Goal: Ask a question

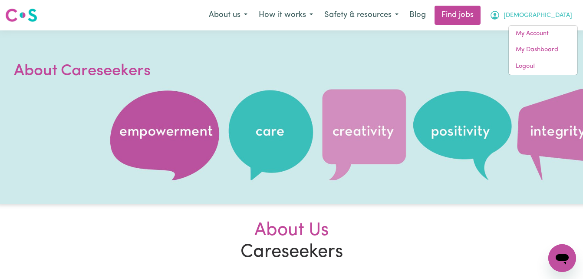
scroll to position [23, 0]
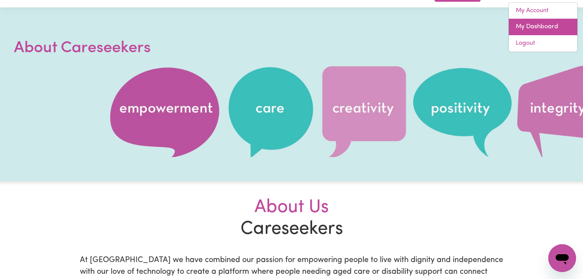
click at [526, 25] on link "My Dashboard" at bounding box center [543, 27] width 69 height 16
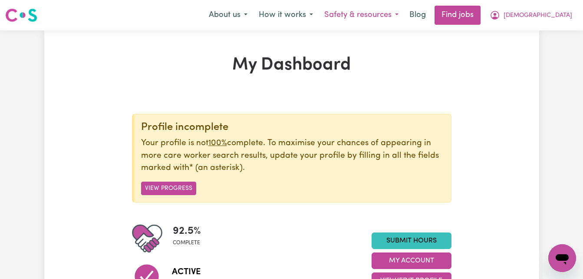
click at [404, 15] on button "Safety & resources" at bounding box center [362, 15] width 86 height 18
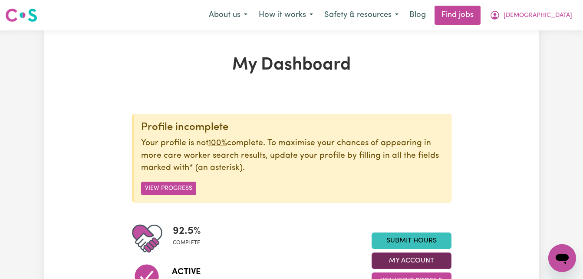
click at [408, 258] on button "My Account" at bounding box center [412, 260] width 80 height 16
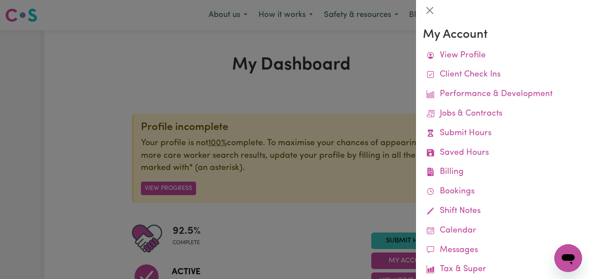
click at [566, 253] on icon "Open messaging window" at bounding box center [569, 258] width 16 height 16
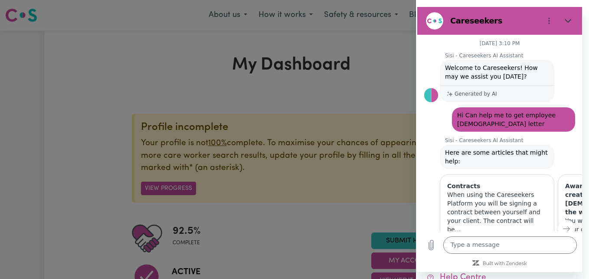
scroll to position [13, 0]
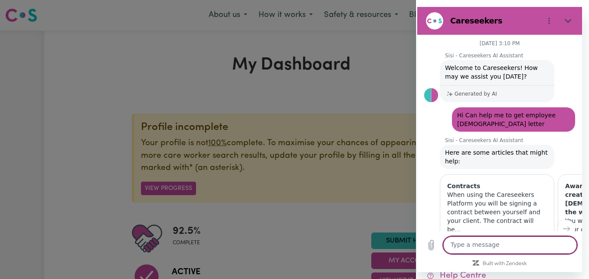
click at [460, 241] on textarea at bounding box center [511, 244] width 134 height 17
type textarea "Hi"
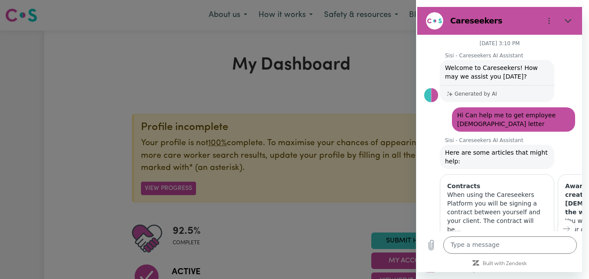
scroll to position [0, 0]
click at [455, 198] on p "When using the Careseekers Platform you will be signing a contract between your…" at bounding box center [497, 211] width 100 height 43
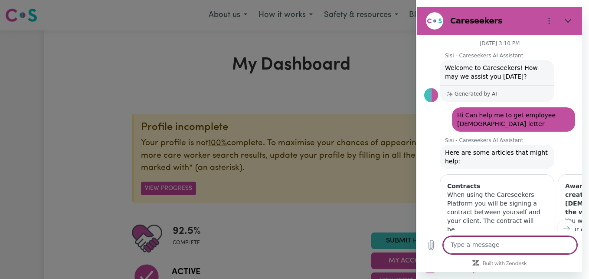
click at [454, 240] on textarea at bounding box center [511, 244] width 134 height 17
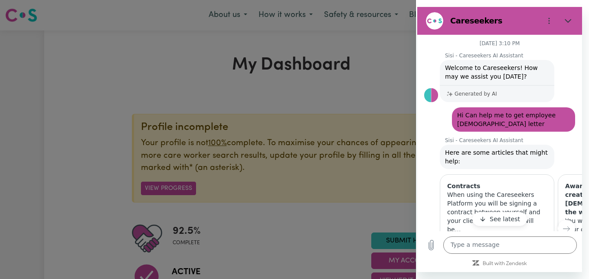
scroll to position [60, 0]
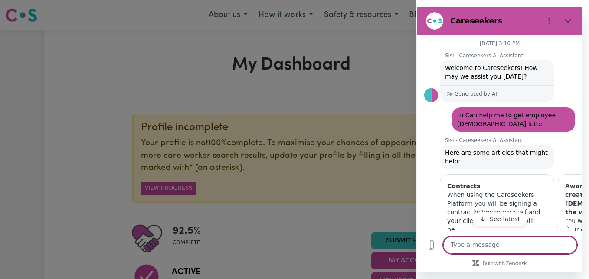
click at [489, 242] on textarea at bounding box center [511, 244] width 134 height 17
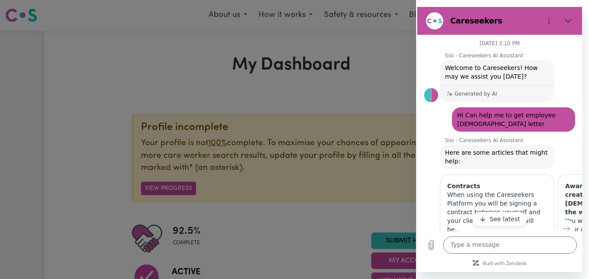
click at [486, 215] on button "See latest" at bounding box center [500, 219] width 55 height 14
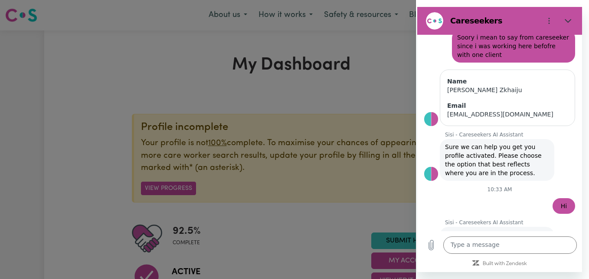
scroll to position [336, 0]
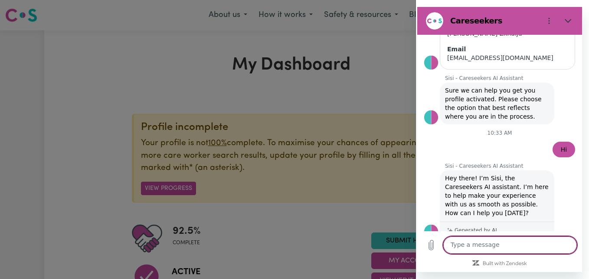
click at [473, 242] on textarea at bounding box center [511, 244] width 134 height 17
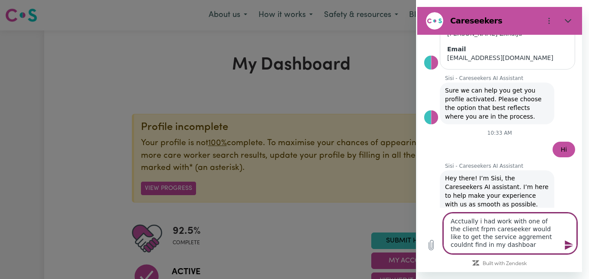
type textarea "Acctually i had work with one of the client frpm careseeker would like to get t…"
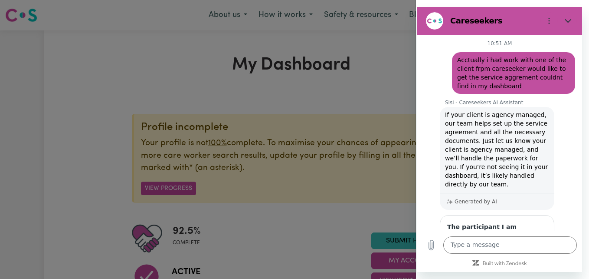
scroll to position [536, 0]
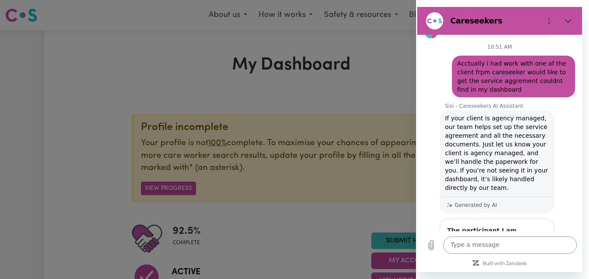
click at [461, 247] on textarea at bounding box center [511, 244] width 134 height 17
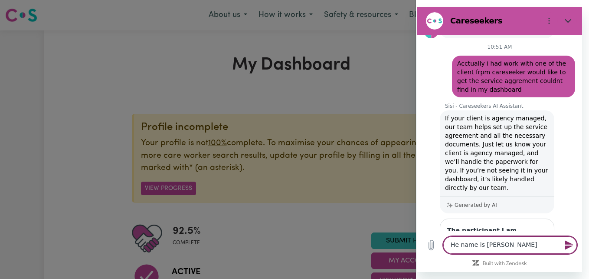
type textarea "He name is [PERSON_NAME]"
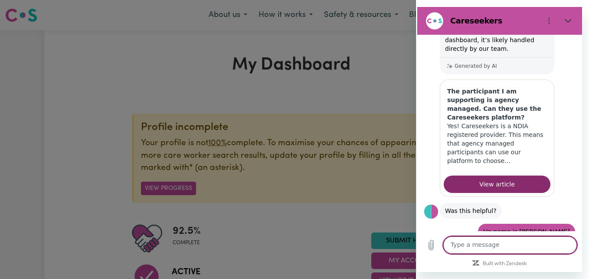
click at [489, 247] on textarea at bounding box center [511, 244] width 134 height 17
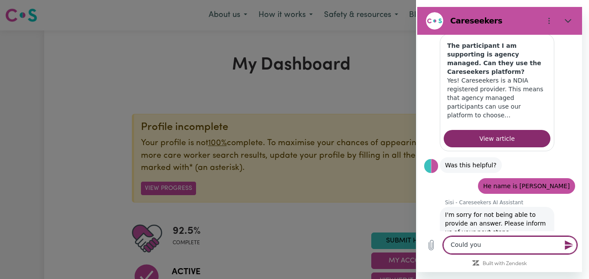
scroll to position [743, 0]
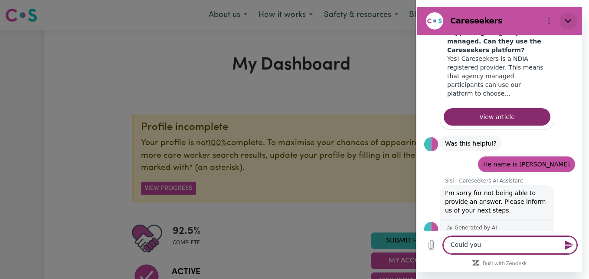
type textarea "Could you"
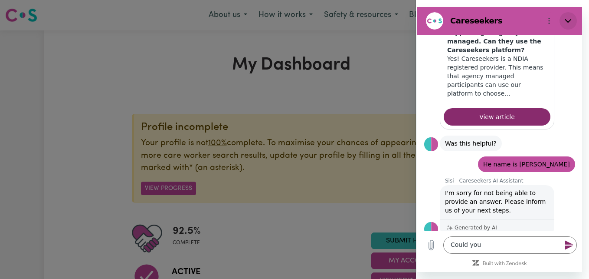
click at [573, 22] on button "Close" at bounding box center [568, 20] width 17 height 17
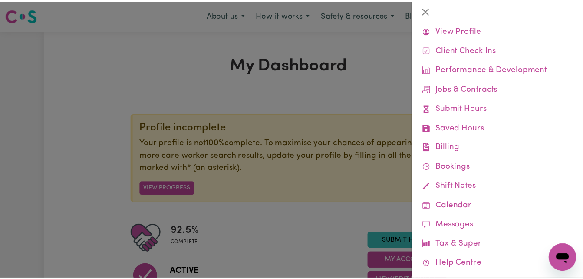
scroll to position [0, 0]
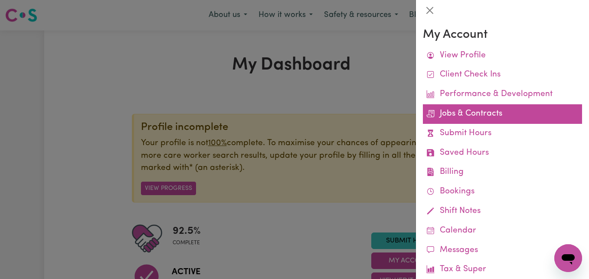
click at [456, 107] on link "Jobs & Contracts" at bounding box center [502, 114] width 159 height 20
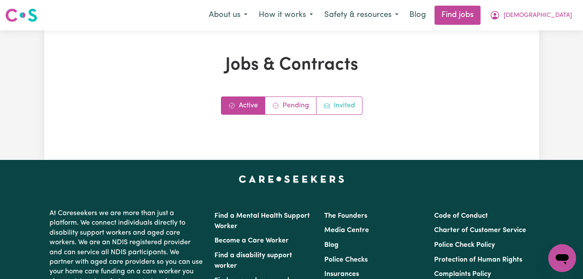
click at [334, 99] on link "Invited" at bounding box center [339, 105] width 46 height 17
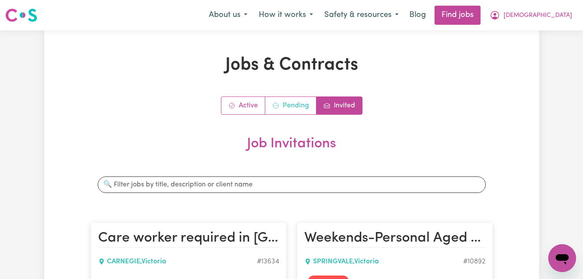
click at [289, 107] on link "Pending" at bounding box center [290, 105] width 51 height 17
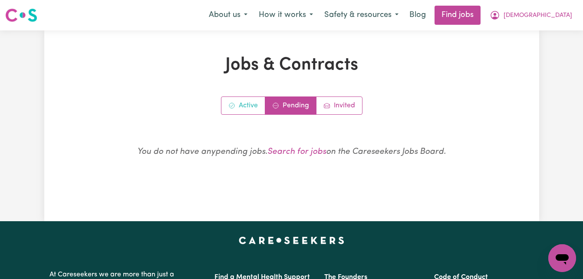
click at [243, 101] on link "Active" at bounding box center [243, 105] width 44 height 17
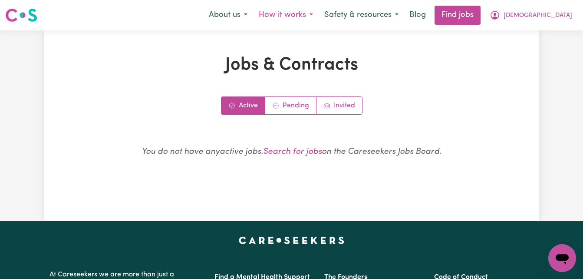
click at [319, 14] on button "How it works" at bounding box center [286, 15] width 66 height 18
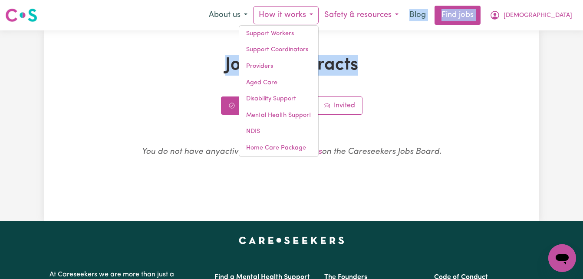
drag, startPoint x: 397, startPoint y: 50, endPoint x: 435, endPoint y: 18, distance: 49.9
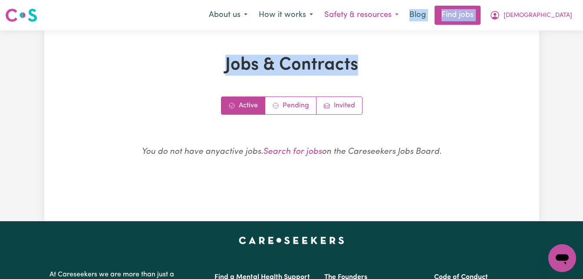
click at [404, 18] on button "Safety & resources" at bounding box center [362, 15] width 86 height 18
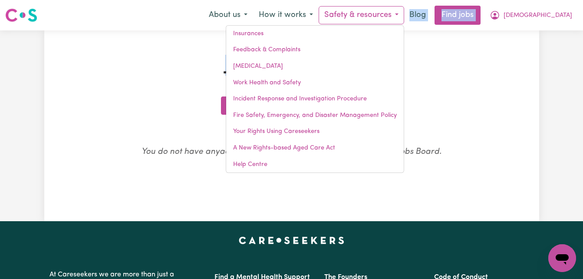
click at [484, 73] on h1 "Jobs & Contracts" at bounding box center [292, 65] width 402 height 21
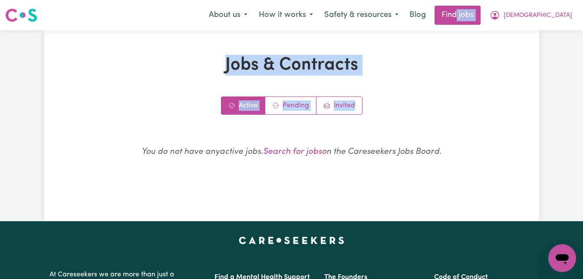
drag, startPoint x: 430, startPoint y: 102, endPoint x: 504, endPoint y: 31, distance: 102.8
click at [504, 31] on div "Jobs & Contracts Active Pending Invited You do not have any active jobs . Searc…" at bounding box center [291, 125] width 495 height 191
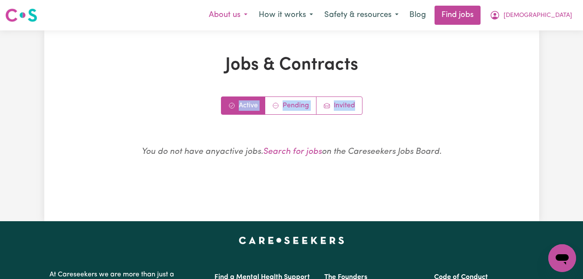
click at [253, 15] on button "About us" at bounding box center [228, 15] width 50 height 18
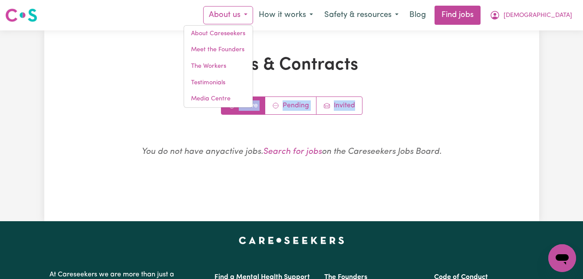
click at [400, 72] on h1 "Jobs & Contracts" at bounding box center [292, 65] width 402 height 21
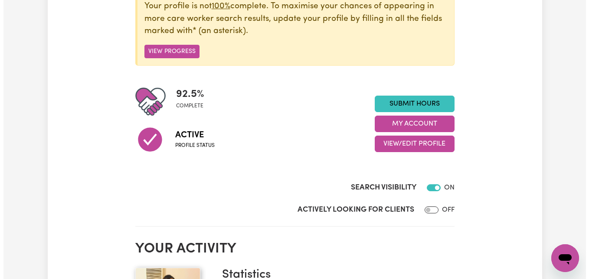
scroll to position [141, 0]
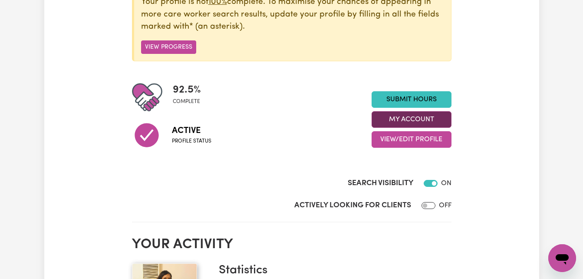
click at [406, 121] on button "My Account" at bounding box center [412, 119] width 80 height 16
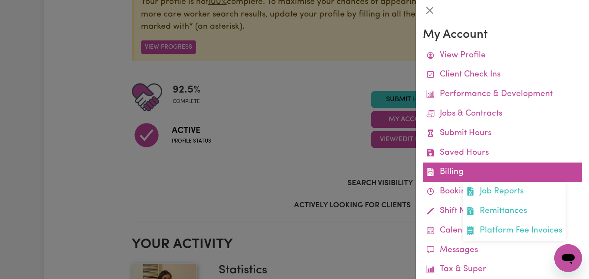
click at [451, 176] on link "Billing Job Reports Remittances Platform Fee Invoices" at bounding box center [502, 172] width 159 height 20
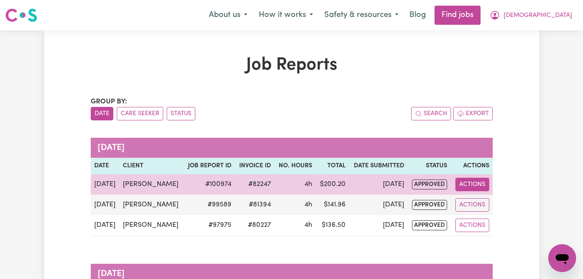
click at [465, 187] on button "Actions" at bounding box center [472, 184] width 34 height 13
click at [376, 180] on td "[DATE]" at bounding box center [378, 184] width 59 height 20
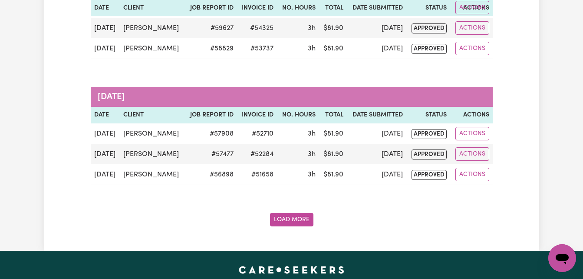
scroll to position [1586, 0]
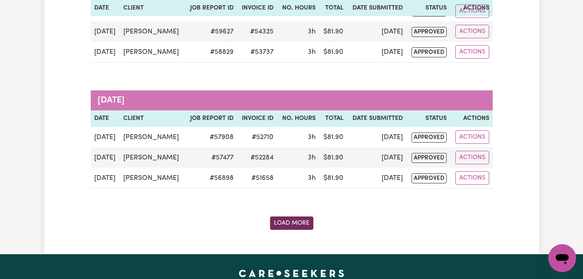
click at [281, 229] on button "Load More" at bounding box center [291, 222] width 43 height 13
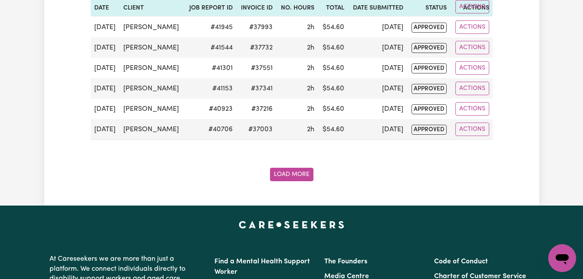
scroll to position [2983, 0]
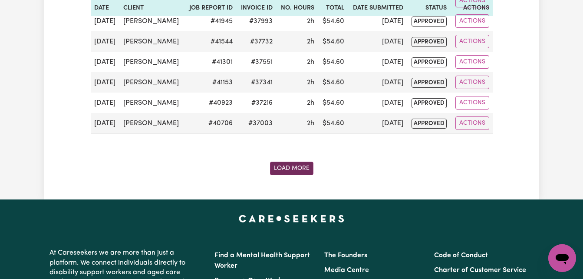
click at [287, 169] on button "Load More" at bounding box center [291, 167] width 43 height 13
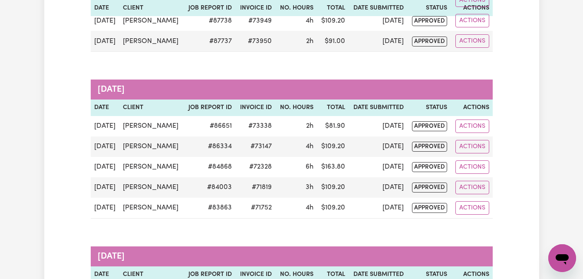
scroll to position [0, 0]
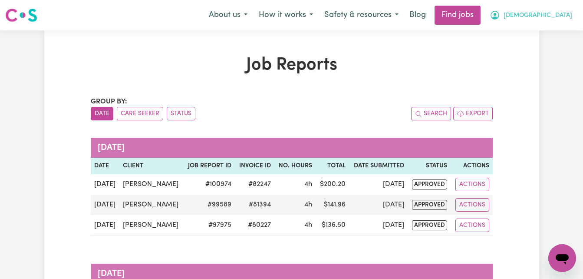
click at [554, 13] on span "[DEMOGRAPHIC_DATA]" at bounding box center [537, 16] width 69 height 10
click at [473, 56] on h1 "Job Reports" at bounding box center [292, 65] width 402 height 21
click at [404, 10] on button "Safety & resources" at bounding box center [362, 15] width 86 height 18
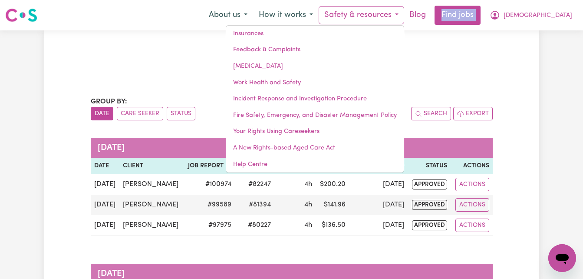
drag, startPoint x: 456, startPoint y: 66, endPoint x: 467, endPoint y: 18, distance: 48.5
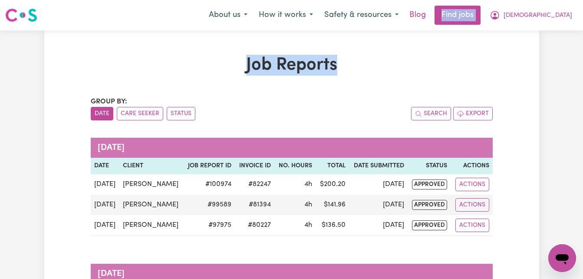
click at [431, 18] on link "Blog" at bounding box center [417, 15] width 27 height 19
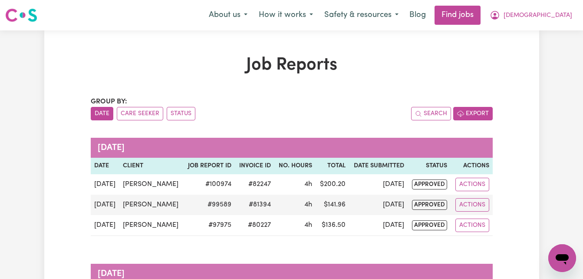
click at [464, 113] on button "Export" at bounding box center [472, 113] width 39 height 13
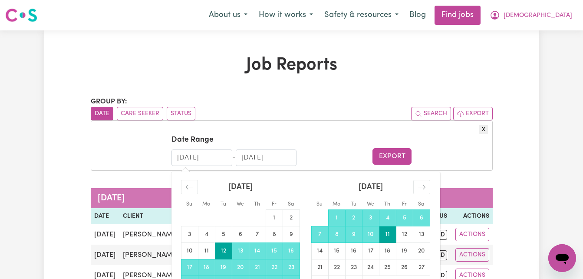
click at [212, 158] on input "[DATE]" at bounding box center [201, 157] width 61 height 16
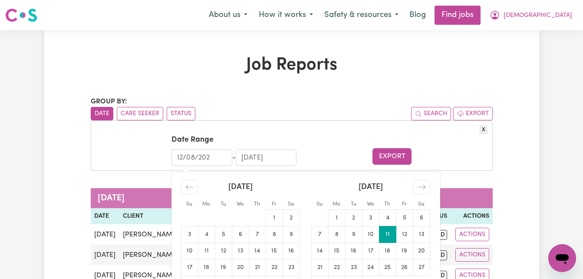
type input "[DATE]"
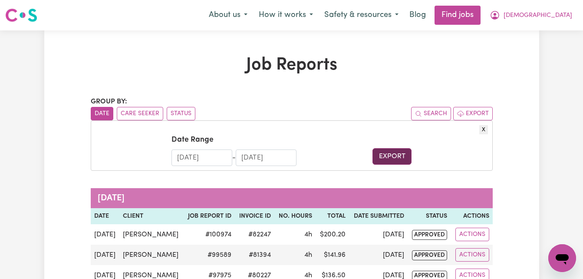
type input "[DATE]"
click at [382, 160] on button "Export" at bounding box center [391, 156] width 39 height 16
click at [382, 156] on button "Export" at bounding box center [391, 156] width 39 height 16
drag, startPoint x: 382, startPoint y: 156, endPoint x: 423, endPoint y: 43, distance: 120.0
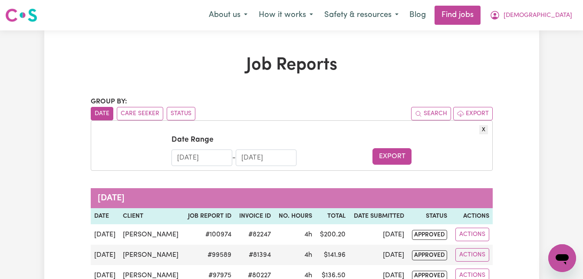
click at [391, 161] on button "Export" at bounding box center [391, 156] width 39 height 16
click at [537, 10] on button "[DEMOGRAPHIC_DATA]" at bounding box center [531, 15] width 94 height 18
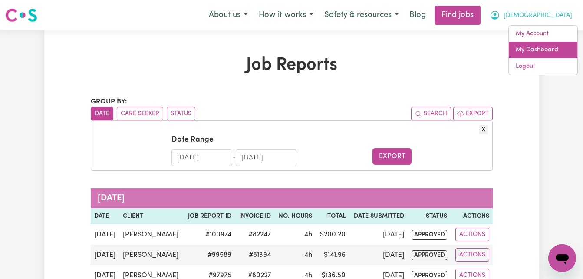
click at [533, 43] on link "My Dashboard" at bounding box center [543, 50] width 69 height 16
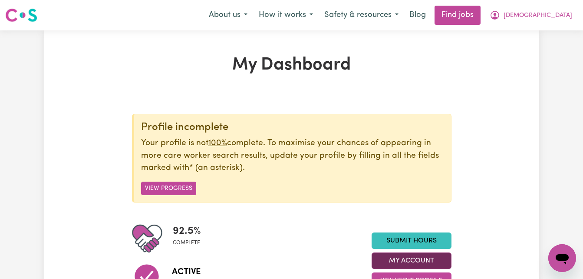
click at [390, 258] on button "My Account" at bounding box center [412, 260] width 80 height 16
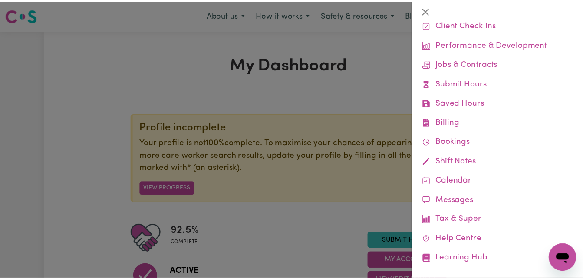
scroll to position [60, 0]
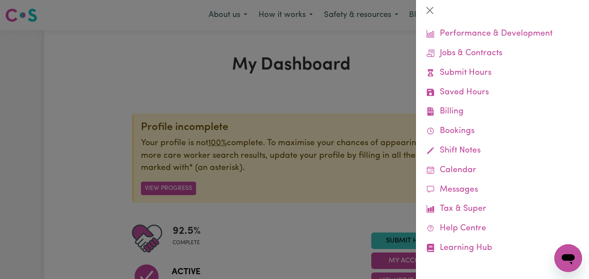
drag, startPoint x: 588, startPoint y: 205, endPoint x: 18, endPoint y: 20, distance: 599.1
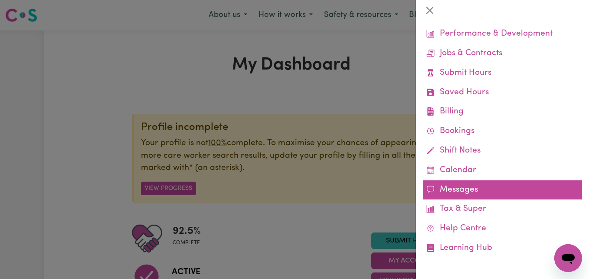
click at [455, 186] on link "Messages" at bounding box center [502, 190] width 159 height 20
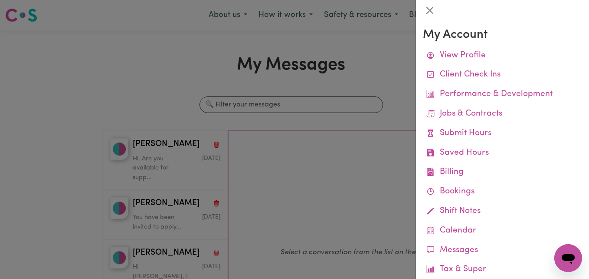
click at [249, 196] on div at bounding box center [294, 139] width 589 height 279
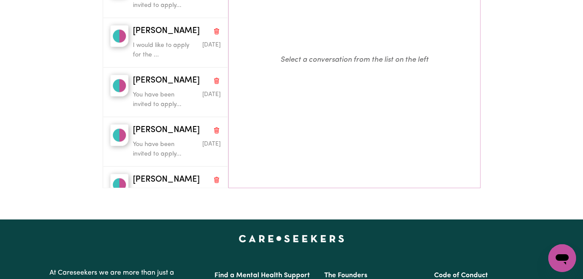
scroll to position [197, 0]
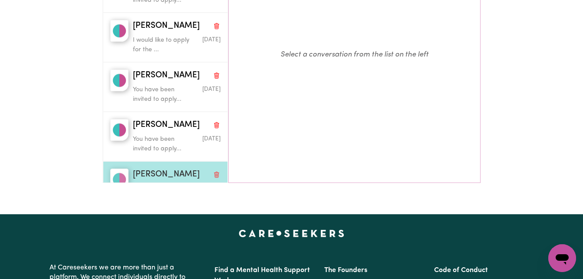
click at [154, 184] on p "Thank you so much" at bounding box center [162, 189] width 59 height 10
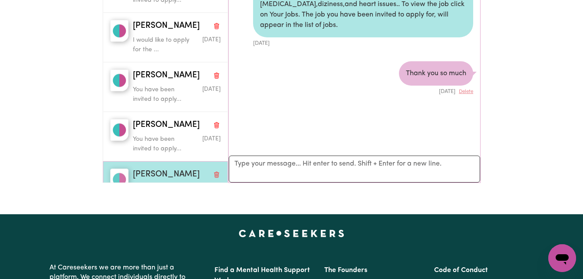
click at [154, 184] on p "Thank you so much" at bounding box center [162, 189] width 59 height 10
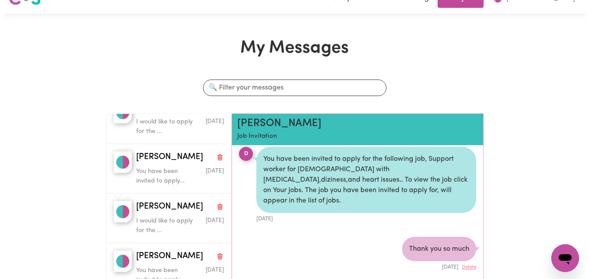
scroll to position [0, 0]
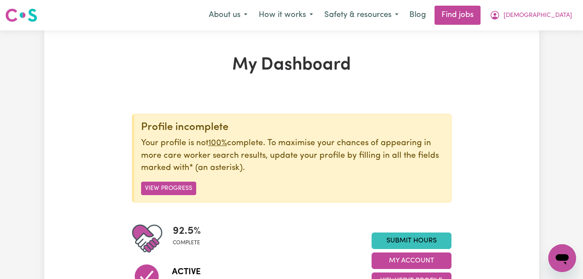
click at [408, 252] on div "Submit Hours My Account View/Edit Profile" at bounding box center [412, 260] width 80 height 56
click at [413, 258] on button "My Account" at bounding box center [412, 260] width 80 height 16
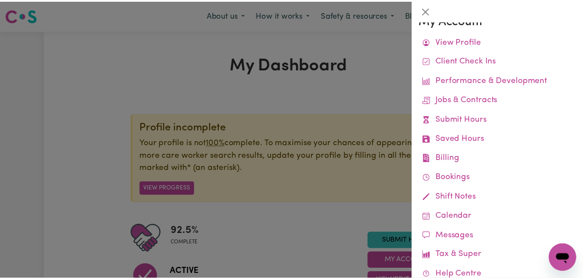
scroll to position [13, 0]
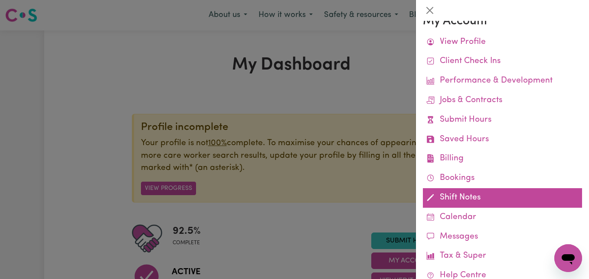
click at [450, 196] on link "Shift Notes" at bounding box center [502, 198] width 159 height 20
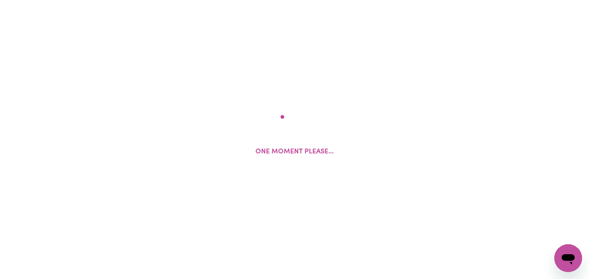
click at [450, 196] on div "One moment please..." at bounding box center [294, 139] width 589 height 279
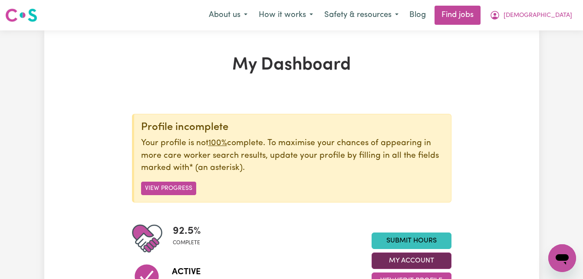
click at [414, 265] on button "My Account" at bounding box center [412, 260] width 80 height 16
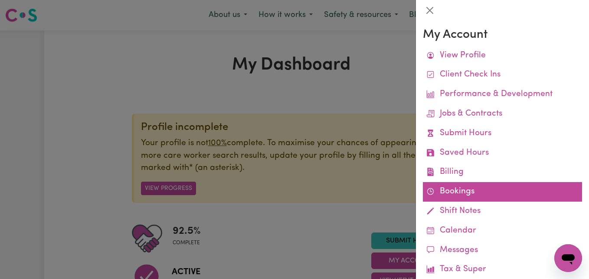
click at [444, 196] on link "Bookings" at bounding box center [502, 192] width 159 height 20
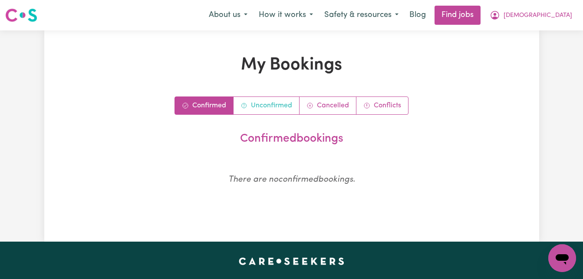
click at [257, 102] on link "Unconfirmed" at bounding box center [267, 105] width 66 height 17
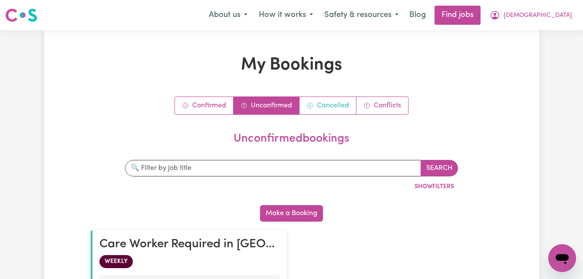
click at [319, 105] on link "Cancelled" at bounding box center [327, 105] width 57 height 17
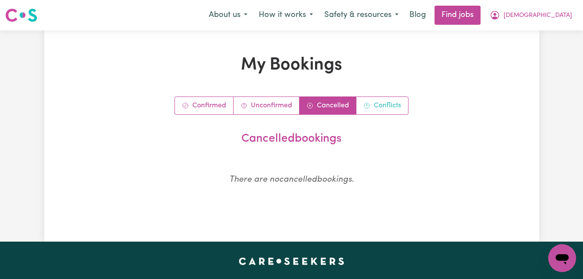
click at [376, 102] on link "Conflicts" at bounding box center [382, 105] width 52 height 17
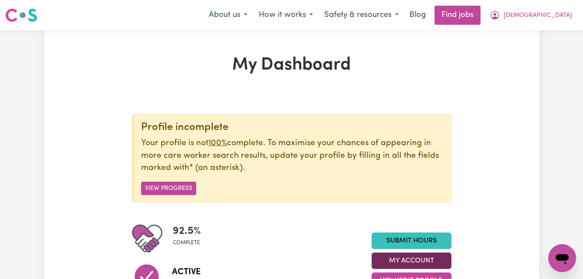
click at [433, 262] on button "My Account" at bounding box center [412, 260] width 80 height 16
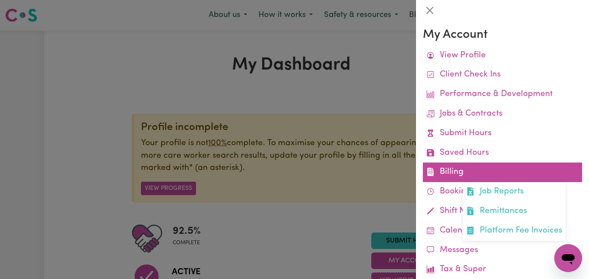
click at [459, 173] on link "Billing Job Reports Remittances Platform Fee Invoices" at bounding box center [502, 172] width 159 height 20
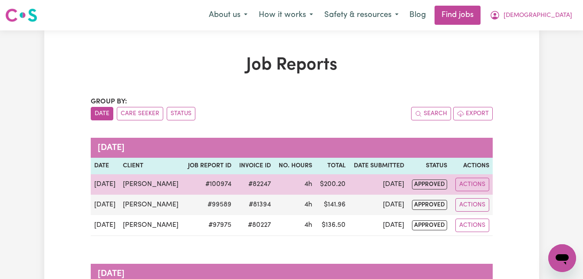
click at [137, 184] on td "[PERSON_NAME]" at bounding box center [151, 184] width 64 height 20
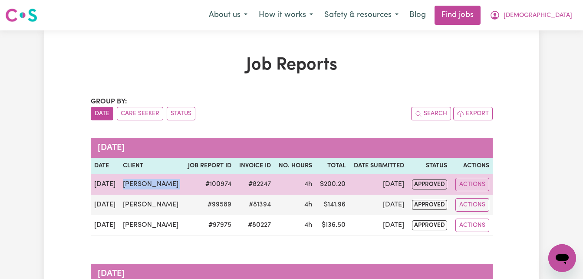
click at [137, 184] on td "[PERSON_NAME]" at bounding box center [151, 184] width 64 height 20
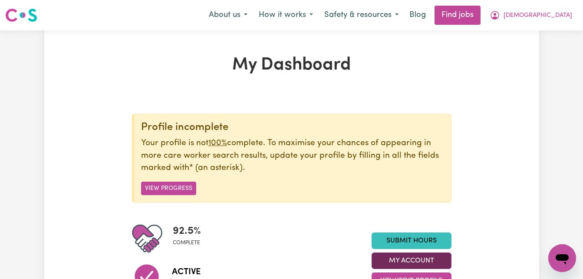
click at [398, 265] on button "My Account" at bounding box center [412, 260] width 80 height 16
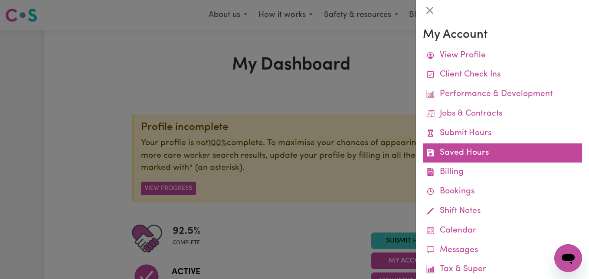
click at [464, 158] on link "Saved Hours" at bounding box center [502, 153] width 159 height 20
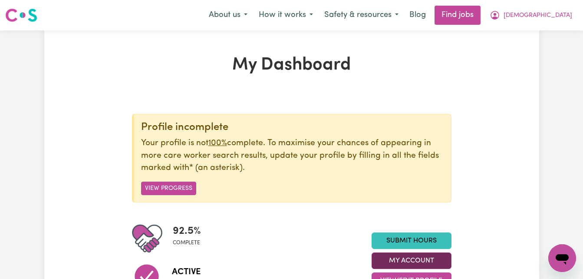
click at [421, 256] on button "My Account" at bounding box center [412, 260] width 80 height 16
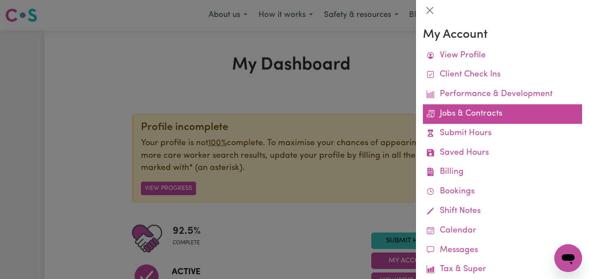
click at [465, 116] on link "Jobs & Contracts" at bounding box center [502, 114] width 159 height 20
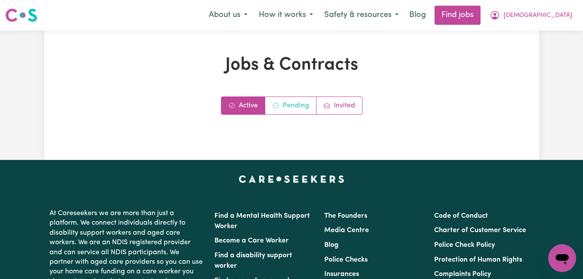
click at [277, 107] on icon "Contracts pending review" at bounding box center [275, 105] width 7 height 7
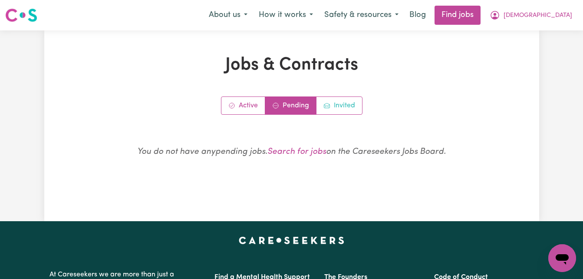
click at [319, 103] on link "Invited" at bounding box center [339, 105] width 46 height 17
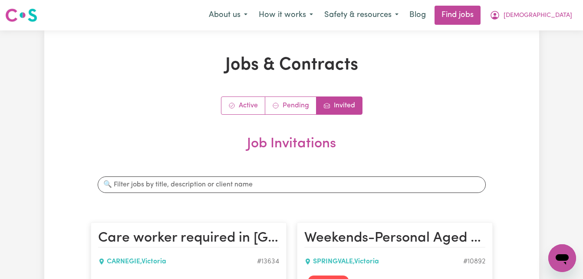
click at [241, 194] on div "Search jobs" at bounding box center [292, 184] width 402 height 30
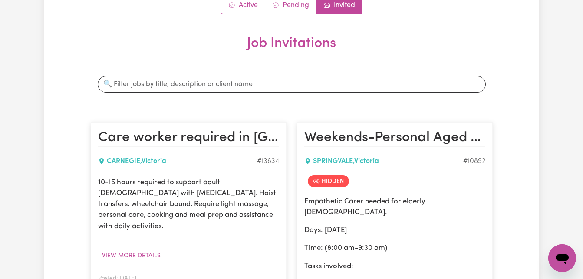
scroll to position [85, 0]
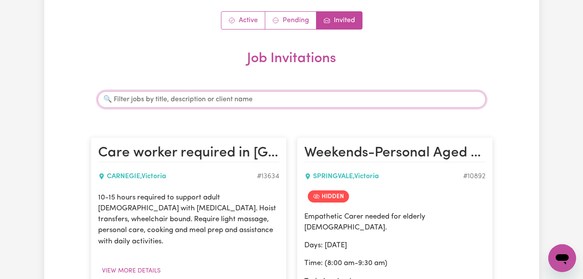
click at [203, 105] on input "Search jobs" at bounding box center [292, 99] width 388 height 16
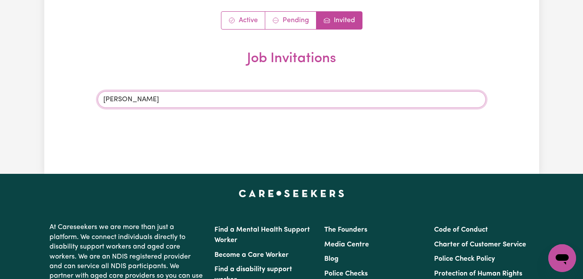
click at [220, 95] on input "[PERSON_NAME]" at bounding box center [292, 99] width 388 height 16
type input "D"
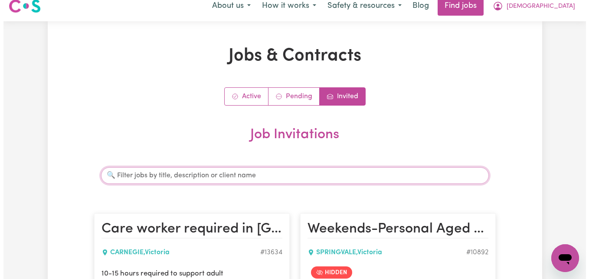
scroll to position [0, 0]
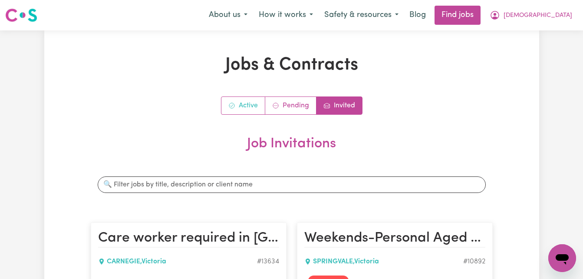
click at [238, 104] on link "Active" at bounding box center [243, 105] width 44 height 17
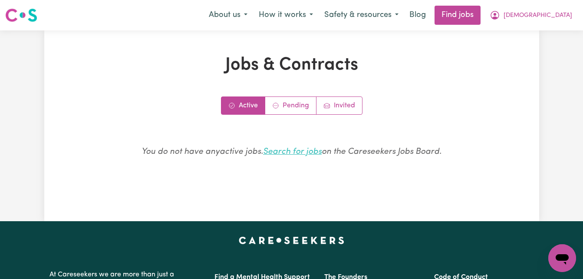
click at [298, 152] on link "Search for jobs" at bounding box center [292, 152] width 59 height 8
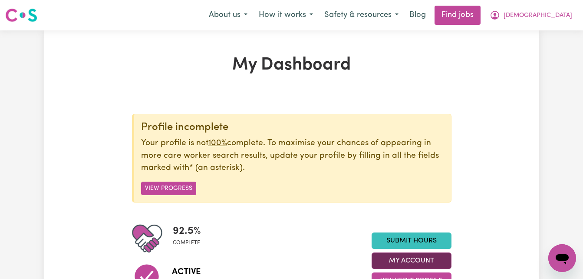
click at [434, 258] on button "My Account" at bounding box center [412, 260] width 80 height 16
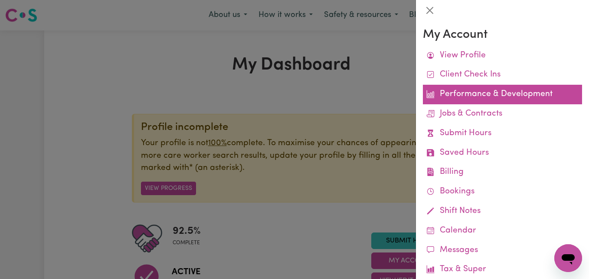
click at [457, 98] on link "Performance & Development" at bounding box center [502, 95] width 159 height 20
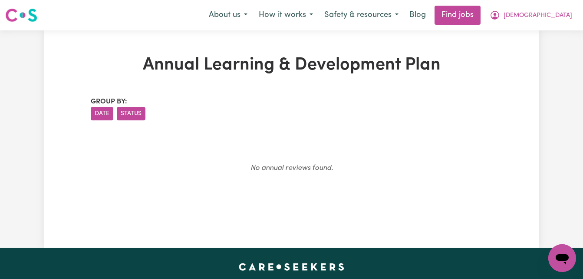
click at [135, 118] on button "Status" at bounding box center [131, 113] width 29 height 13
click at [97, 114] on button "Date" at bounding box center [102, 113] width 23 height 13
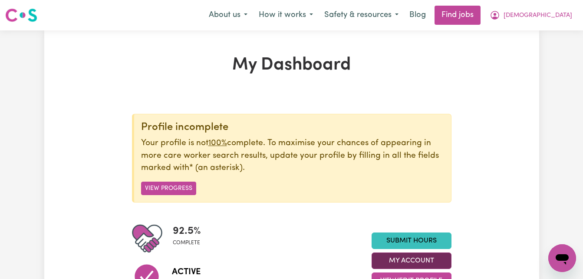
click at [412, 264] on button "My Account" at bounding box center [412, 260] width 80 height 16
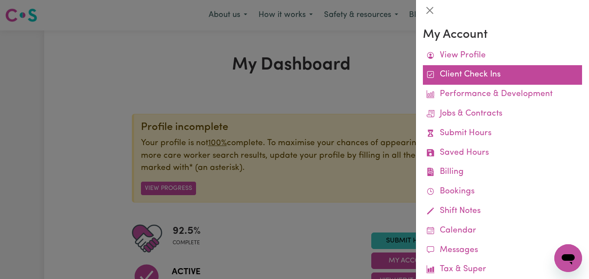
click at [460, 77] on link "Client Check Ins" at bounding box center [502, 75] width 159 height 20
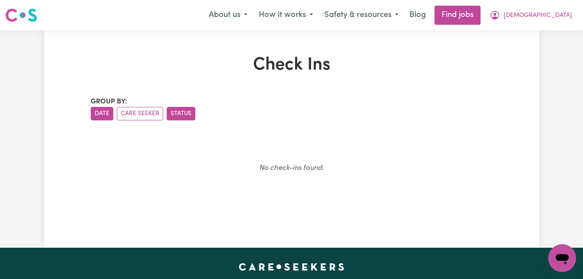
click at [181, 116] on button "Status" at bounding box center [181, 113] width 29 height 13
click at [150, 114] on button "Care Seeker" at bounding box center [140, 113] width 46 height 13
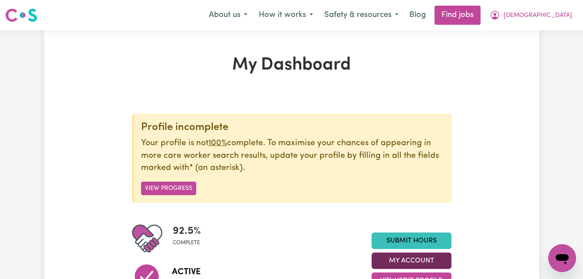
click at [432, 262] on button "My Account" at bounding box center [412, 260] width 80 height 16
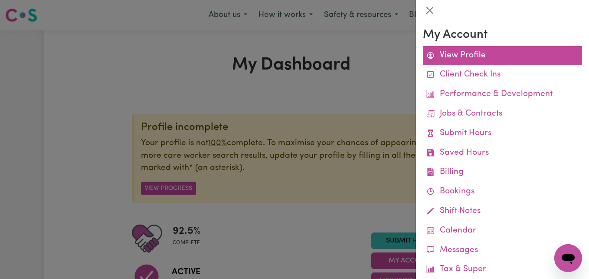
click at [457, 59] on link "View Profile" at bounding box center [502, 56] width 159 height 20
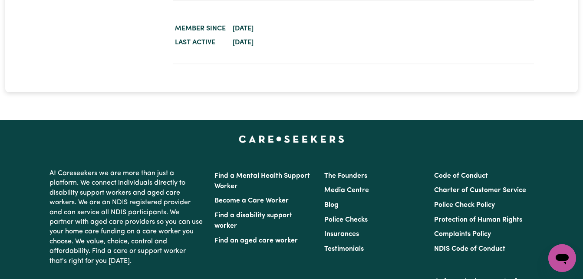
scroll to position [1372, 0]
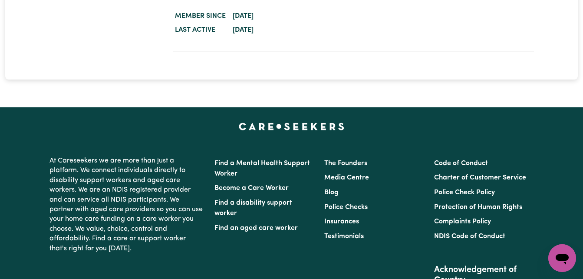
click at [561, 258] on icon "Open messaging window" at bounding box center [562, 259] width 13 height 10
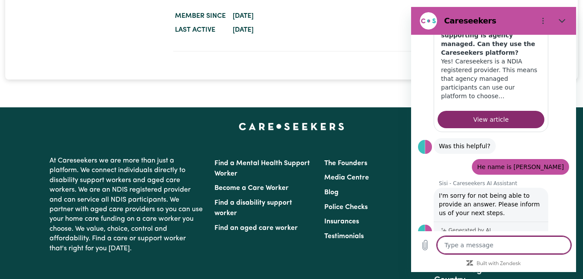
scroll to position [743, 0]
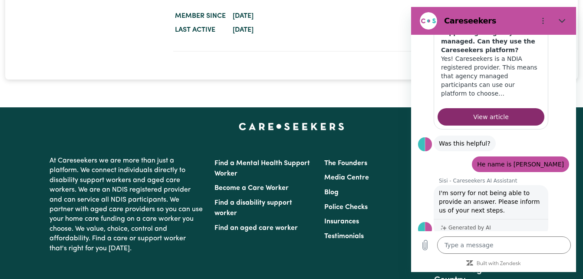
click at [520, 247] on button "Talk to a human" at bounding box center [540, 259] width 58 height 25
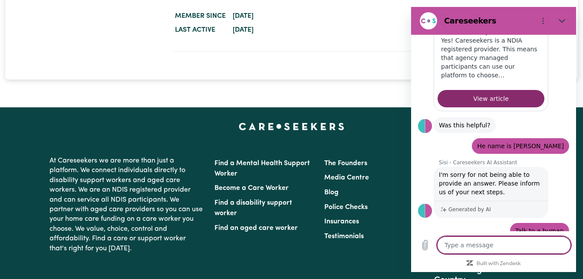
scroll to position [760, 0]
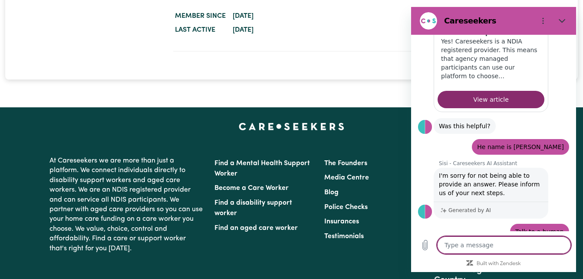
click at [480, 244] on textarea at bounding box center [504, 244] width 134 height 17
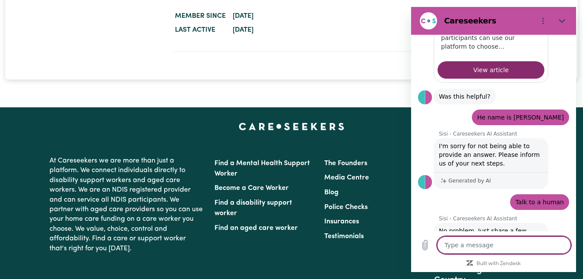
type textarea "x"
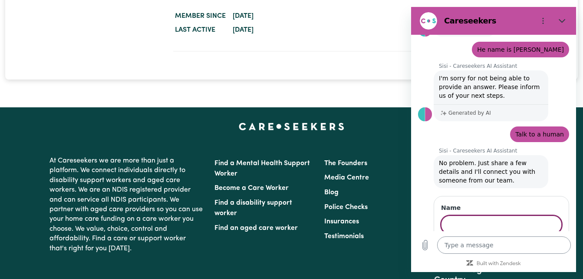
scroll to position [856, 0]
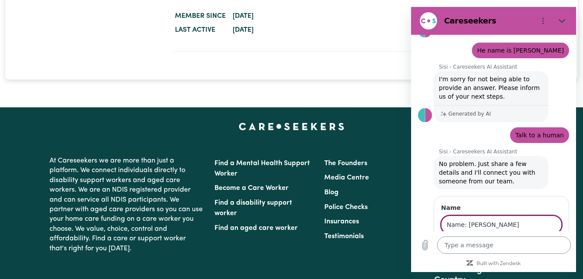
type input "Name: [PERSON_NAME]"
click at [533, 240] on button "Next" at bounding box center [547, 248] width 29 height 17
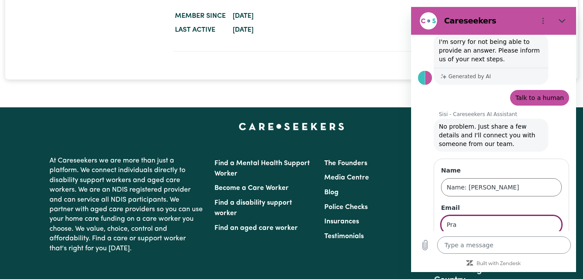
click at [533, 240] on button "Next" at bounding box center [547, 248] width 29 height 17
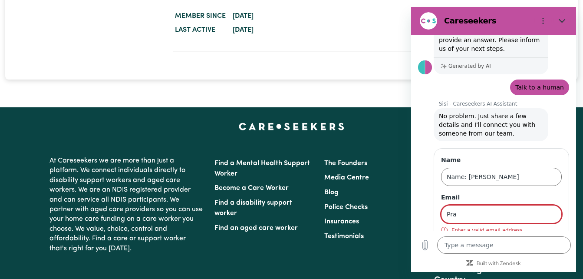
click at [503, 227] on div "Enter a valid email address" at bounding box center [501, 230] width 121 height 7
click at [455, 205] on input "Pra" at bounding box center [501, 214] width 121 height 18
type input "[EMAIL_ADDRESS][DOMAIN_NAME]"
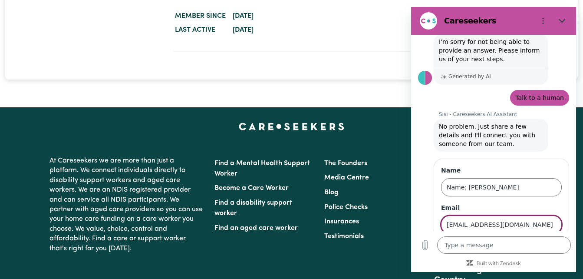
click at [533, 240] on button "Next" at bounding box center [547, 248] width 29 height 17
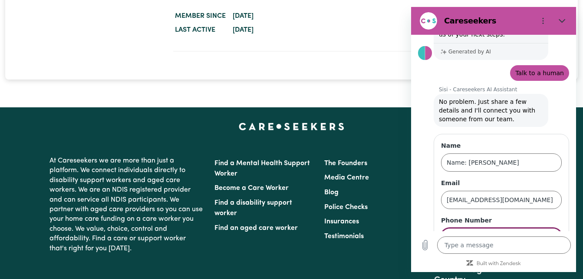
scroll to position [931, 0]
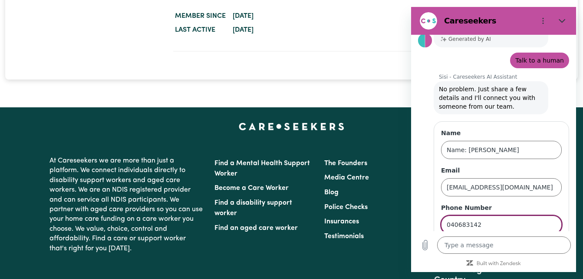
click at [468, 215] on input "040683142" at bounding box center [501, 224] width 121 height 18
type input "0406837142"
click at [543, 244] on span "Send" at bounding box center [546, 249] width 15 height 10
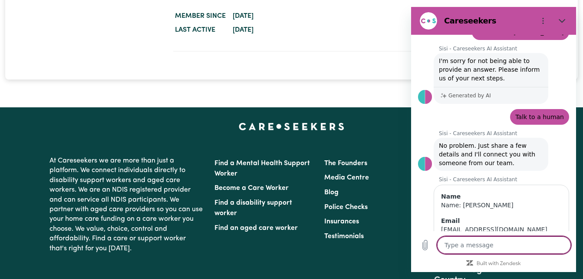
scroll to position [894, 0]
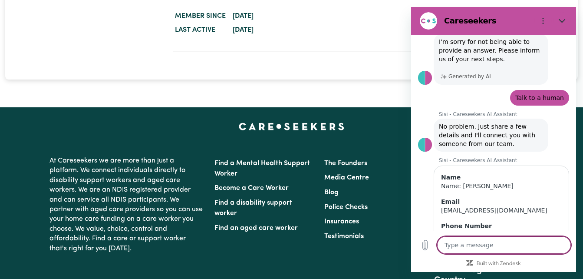
type textarea "x"
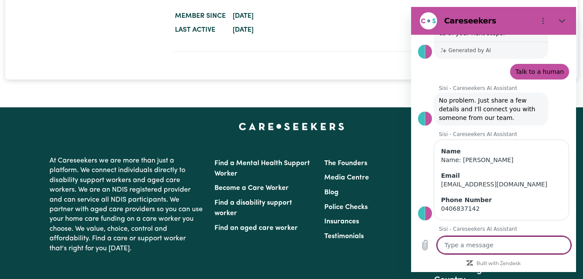
scroll to position [921, 0]
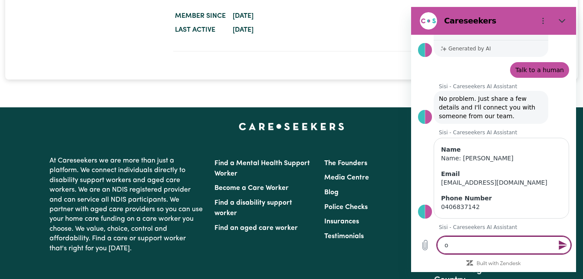
type textarea "o"
type textarea "x"
type textarea "ok"
type textarea "x"
type textarea "oka"
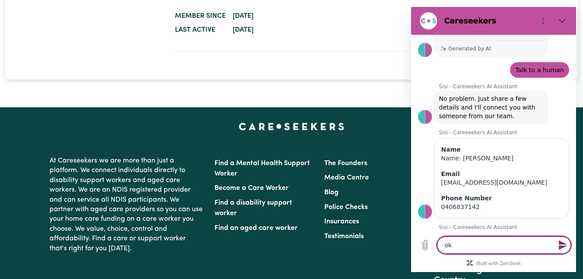
type textarea "x"
type textarea "okay"
type textarea "x"
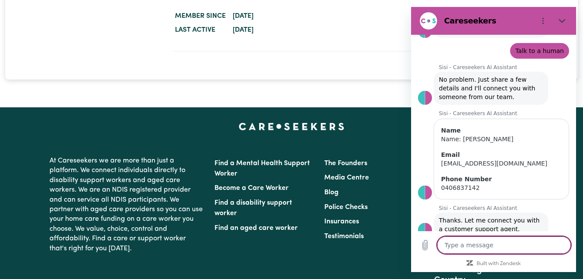
type textarea "x"
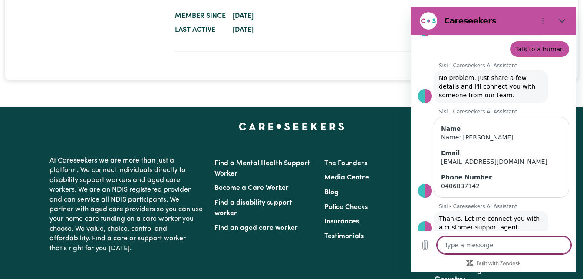
type textarea "h"
type textarea "x"
type textarea "hi"
type textarea "x"
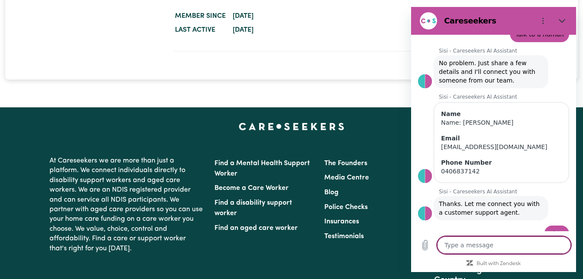
scroll to position [959, 0]
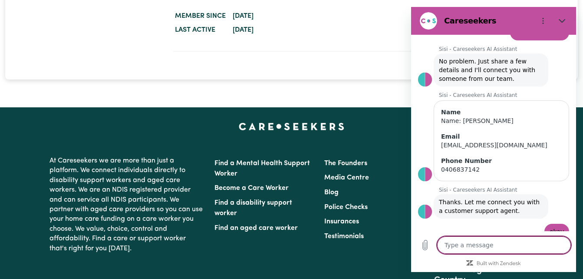
type textarea "x"
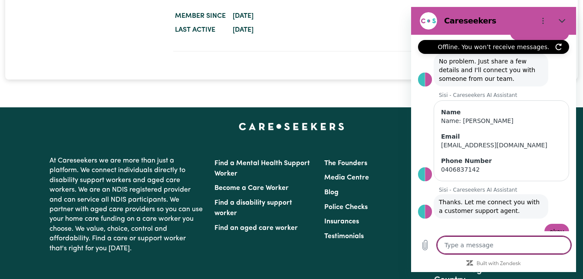
scroll to position [987, 0]
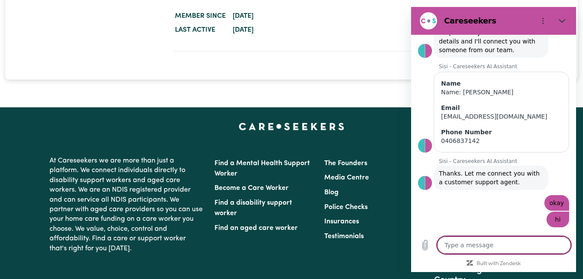
click at [500, 242] on textarea at bounding box center [504, 244] width 134 height 17
type textarea "h"
type textarea "x"
type textarea "hi"
type textarea "x"
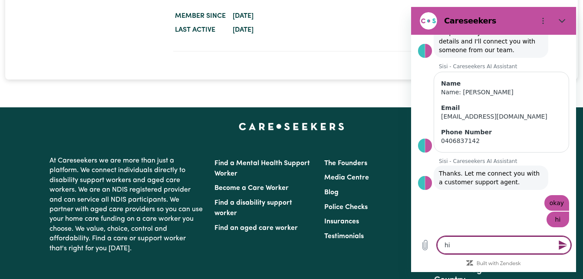
type textarea "hi"
type textarea "x"
type textarea "hi l"
type textarea "x"
type textarea "hi [PERSON_NAME]"
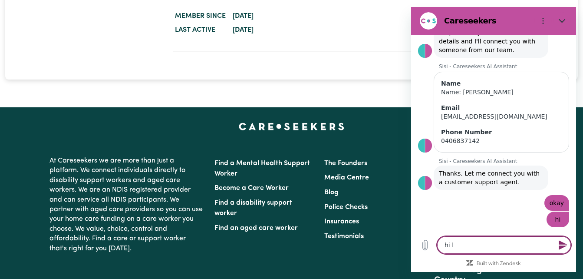
type textarea "x"
type textarea "hi [PERSON_NAME]"
type textarea "x"
type textarea "hi [PERSON_NAME]"
type textarea "x"
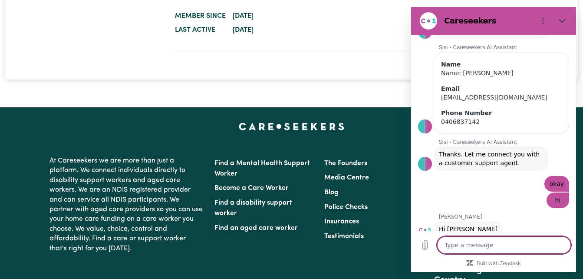
type textarea "x"
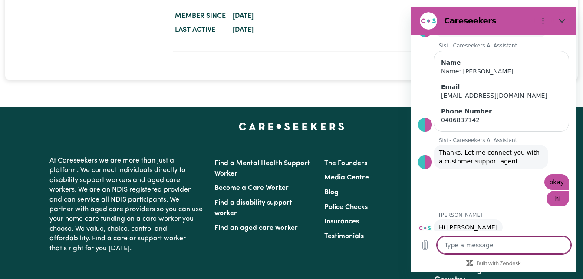
type textarea "I"
type textarea "x"
type textarea "I"
type textarea "x"
type textarea "I a"
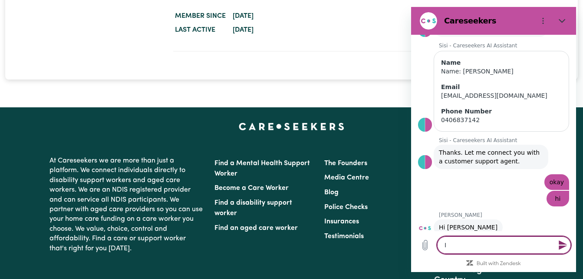
type textarea "x"
type textarea "I am"
type textarea "x"
type textarea "I am"
type textarea "x"
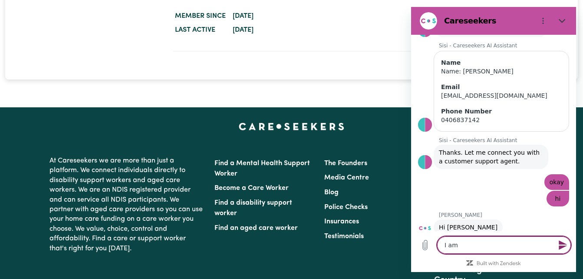
type textarea "I am h"
type textarea "x"
type textarea "I am he"
type textarea "x"
type textarea "I am hetr"
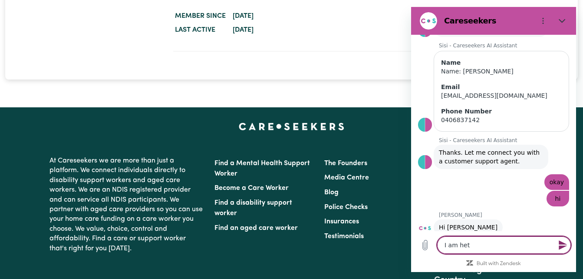
type textarea "x"
type textarea "I am hetre"
type textarea "x"
type textarea "I am hetre"
type textarea "x"
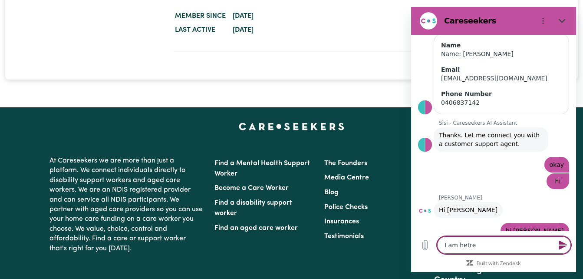
type textarea "I am hetre t"
type textarea "x"
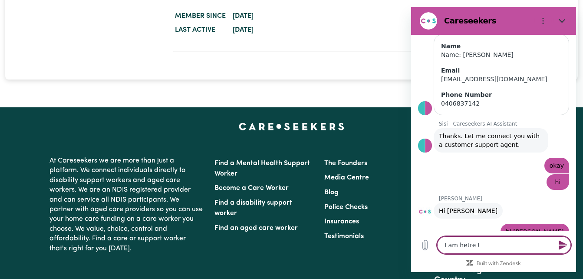
type textarea "I am hetre to"
type textarea "x"
type textarea "I am hetre to"
type textarea "x"
type textarea "I am hetre to"
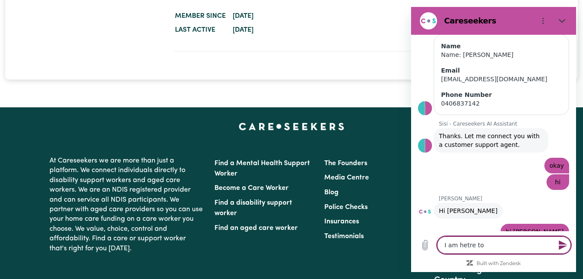
type textarea "x"
type textarea "I am hetre t"
type textarea "x"
type textarea "I am hetre"
type textarea "x"
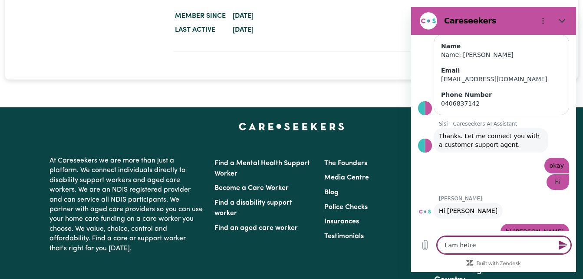
type textarea "I am hetre"
type textarea "x"
type textarea "I am hetr"
type textarea "x"
type textarea "I am het"
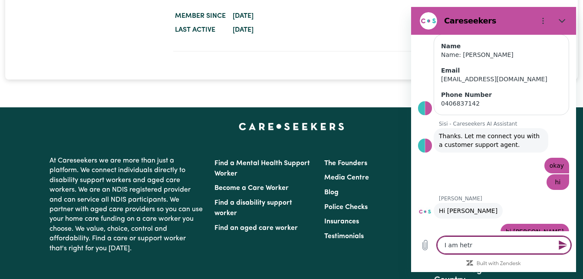
type textarea "x"
type textarea "I am he"
type textarea "x"
type textarea "I am h"
type textarea "x"
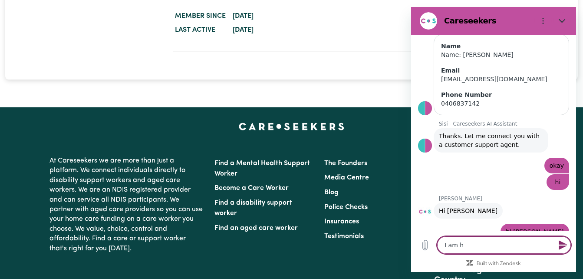
type textarea "I am"
type textarea "x"
type textarea "I am h"
type textarea "x"
type textarea "I am he"
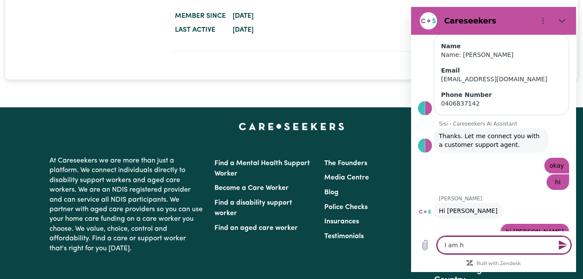
type textarea "x"
type textarea "I am her"
type textarea "x"
type textarea "I am here"
type textarea "x"
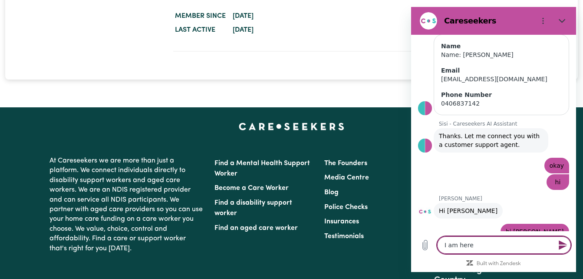
type textarea "I am here"
type textarea "x"
type textarea "I am here t"
type textarea "x"
type textarea "I am here to"
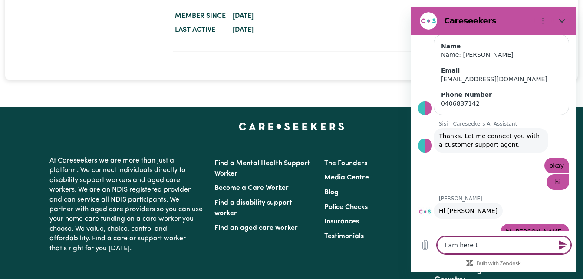
type textarea "x"
type textarea "I am here to"
type textarea "x"
type textarea "I am here to"
type textarea "x"
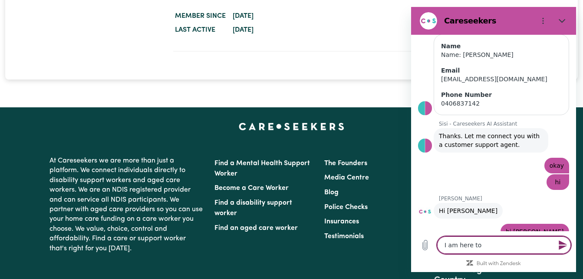
type textarea "I am here to"
type textarea "x"
type textarea "I am here to c"
type textarea "x"
type textarea "I am here to ch"
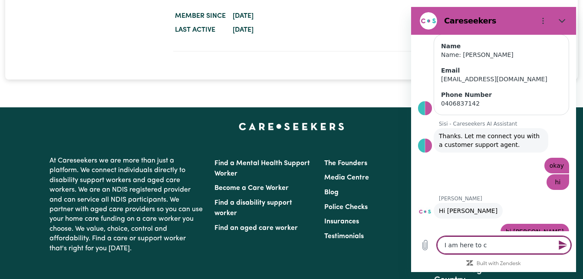
type textarea "x"
type textarea "I am here to che"
type textarea "x"
type textarea "I am here to chec"
type textarea "x"
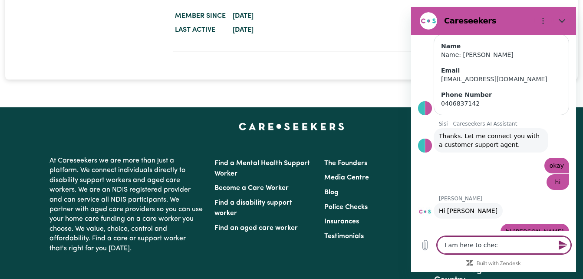
type textarea "I am here to check"
type textarea "x"
type textarea "I am here to check"
type textarea "x"
type textarea "I am here to check i"
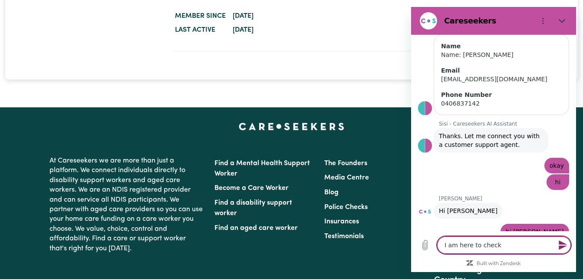
type textarea "x"
type textarea "I am here to check if"
type textarea "x"
type textarea "I am here to check if"
type textarea "x"
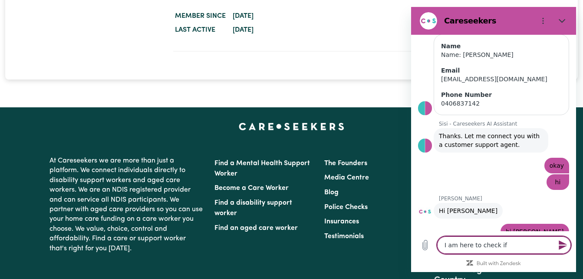
type textarea "I am here to check if i"
type textarea "x"
type textarea "I am here to check if i"
type textarea "x"
type textarea "I am here to check if i a"
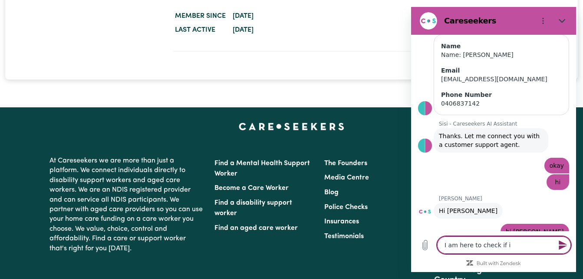
type textarea "x"
type textarea "I am here to check if i am"
type textarea "x"
type textarea "I am here to check if i am"
type textarea "x"
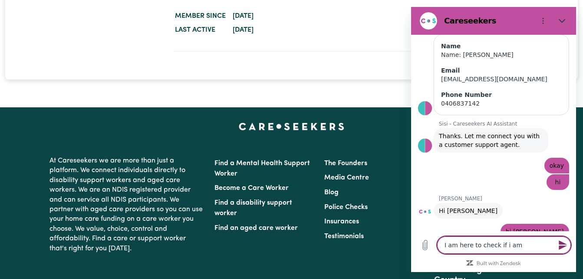
type textarea "I am here to check if i am a"
type textarea "x"
type textarea "I am here to check if i am av"
type textarea "x"
type textarea "I am here to check if i am avb"
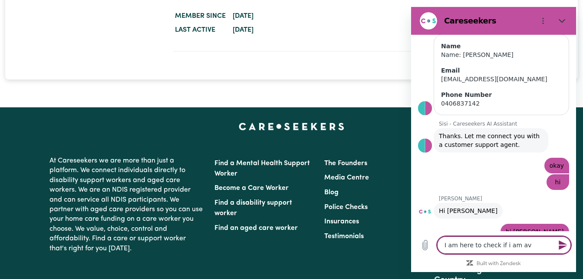
type textarea "x"
type textarea "I am here to check if i am av"
type textarea "x"
type textarea "I am here to check if i am avv"
type textarea "x"
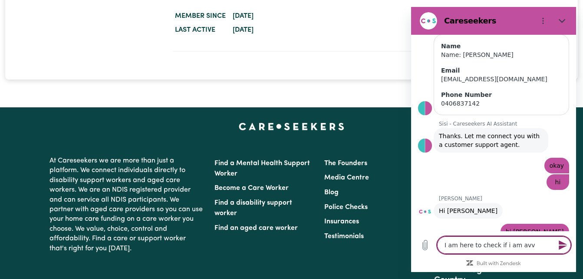
type textarea "I am here to check if i am avvl"
type textarea "x"
type textarea "I am here to check if i am avvle"
type textarea "x"
type textarea "I am here to check if i am avvle"
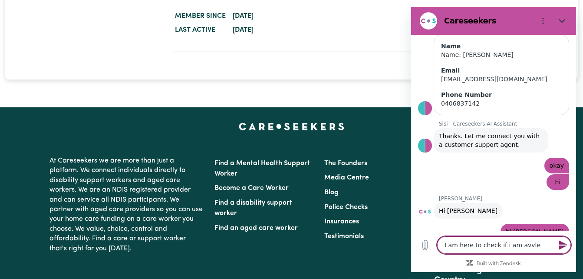
type textarea "x"
type textarea "I am here to check if i am avvle"
type textarea "x"
type textarea "I am here to check if i am avvl"
type textarea "x"
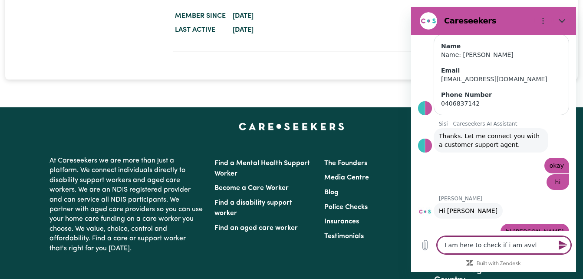
type textarea "I am here to check if i am avv"
type textarea "x"
type textarea "I am here to check if i am av"
type textarea "x"
type textarea "I am here to check if i am a"
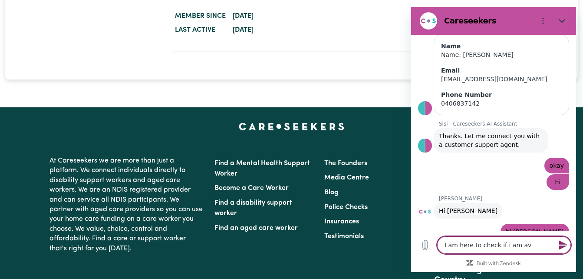
type textarea "x"
type textarea "I am here to check if i am"
type textarea "x"
type textarea "I am here to check if i am a"
type textarea "x"
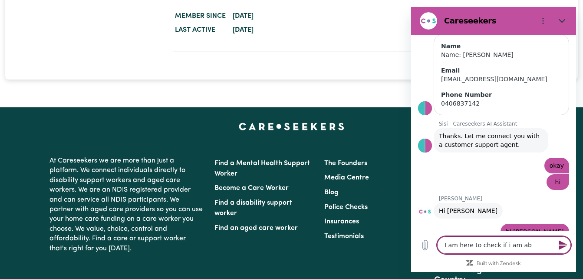
type textarea "I am here to check if i am abv"
type textarea "x"
type textarea "I am here to check if i am ab"
type textarea "x"
type textarea "I am here to check if i am abb"
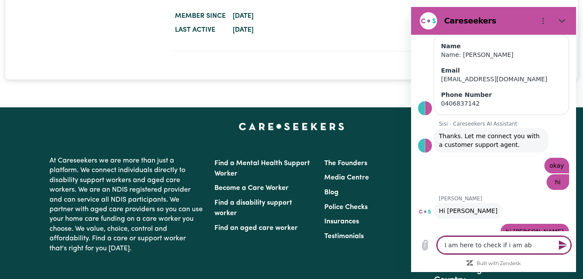
type textarea "x"
type textarea "I am here to check if i am abbl"
type textarea "x"
type textarea "I am here to check if i am abble"
type textarea "x"
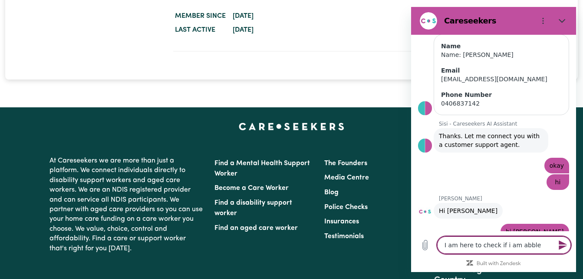
type textarea "I am here to check if i am abble"
type textarea "x"
type textarea "I am here to check if i am abble t"
type textarea "x"
type textarea "I am here to check if i am abble to"
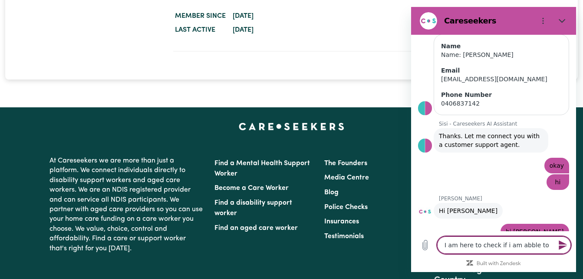
type textarea "x"
type textarea "I am here to check if i am abble to"
type textarea "x"
type textarea "I am here to check if i am abble to g"
type textarea "x"
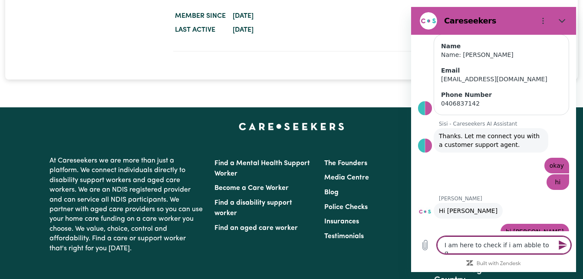
type textarea "I am here to check if i am abble to ge"
type textarea "x"
type textarea "I am here to check if i am abble to get"
type textarea "x"
type textarea "I am here to check if i am abble to get"
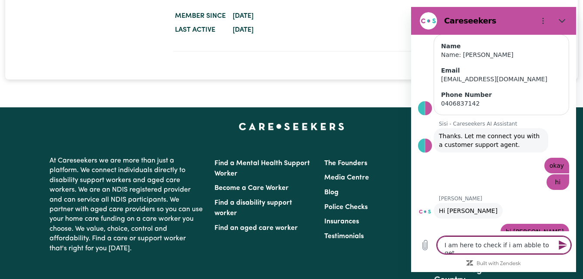
type textarea "x"
type textarea "I am here to check if i am abble to get t"
type textarea "x"
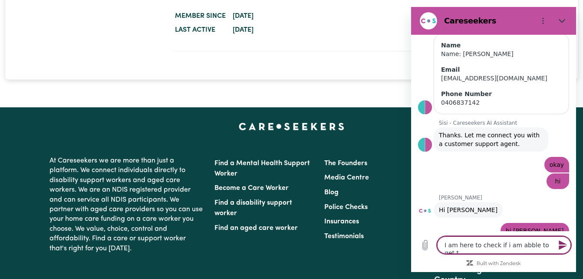
type textarea "I am here to check if i am abble to get th"
type textarea "x"
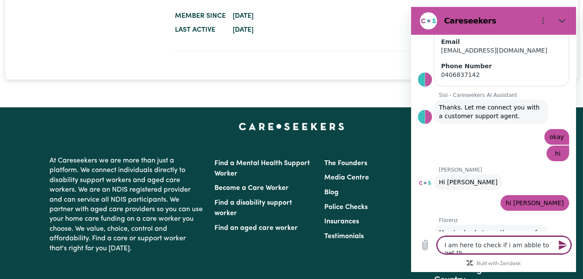
type textarea "I am here to check if i am abble to get the"
type textarea "x"
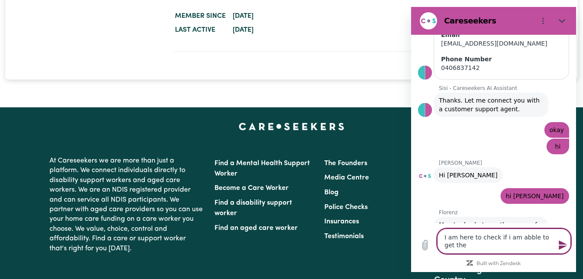
type textarea "I am here to check if i am abble to get the"
type textarea "x"
type textarea "I am here to check if i am abble to get the s"
type textarea "x"
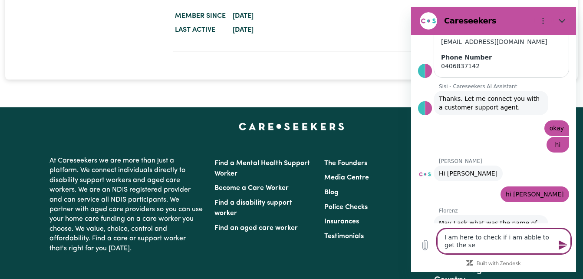
type textarea "I am here to check if i am abble to get the ser"
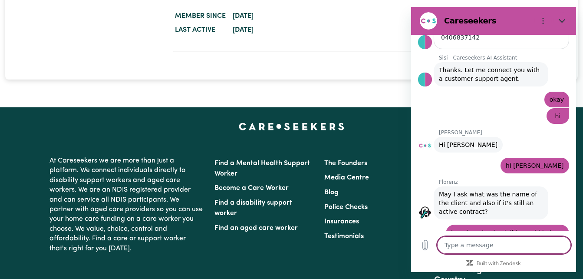
scroll to position [1092, 0]
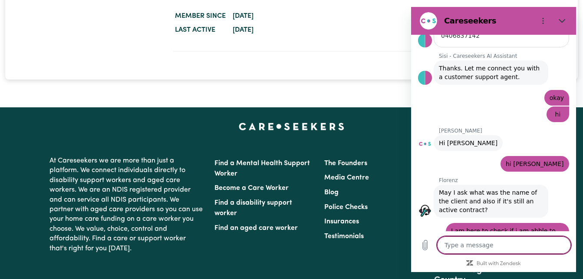
click at [460, 243] on textarea at bounding box center [504, 244] width 134 height 17
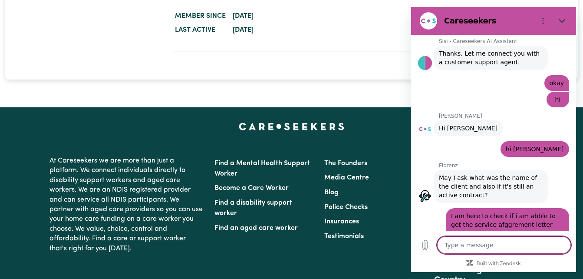
scroll to position [1109, 0]
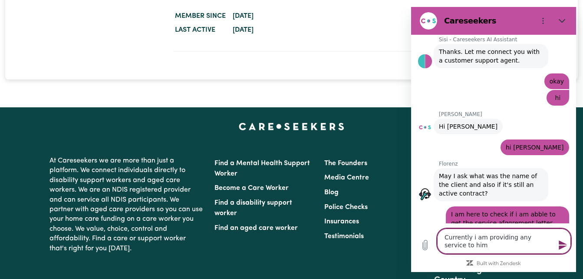
click at [482, 238] on textarea "Currently i am providing any service to him" at bounding box center [504, 240] width 134 height 25
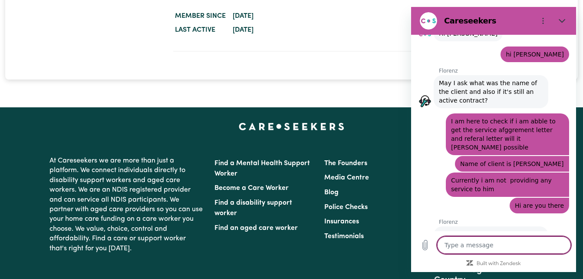
scroll to position [1230, 0]
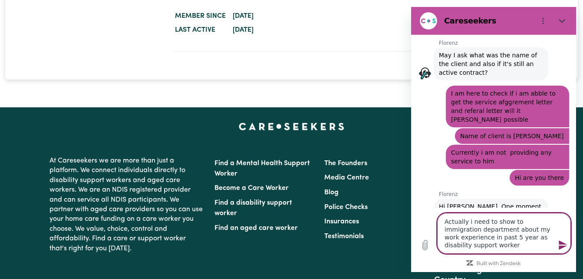
click at [466, 249] on textarea "Actually i need to show to immigration department about my work experience in p…" at bounding box center [504, 233] width 134 height 41
click at [484, 245] on textarea "Actually i need to show to immigration department about my work experience in p…" at bounding box center [504, 233] width 134 height 41
click at [528, 244] on textarea "Actually i need to show to immigration department about my work experience in p…" at bounding box center [504, 233] width 134 height 41
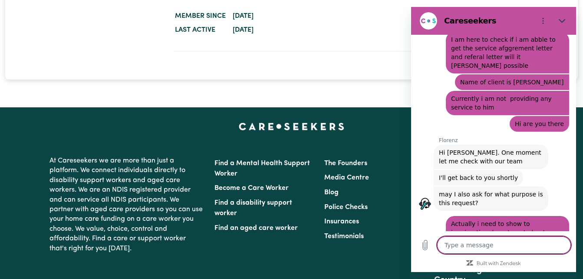
scroll to position [1285, 0]
